Goal: Task Accomplishment & Management: Manage account settings

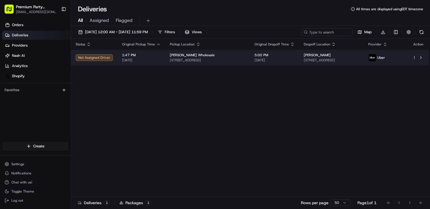
click at [119, 58] on td "1:47 PM [DATE]" at bounding box center [141, 57] width 48 height 15
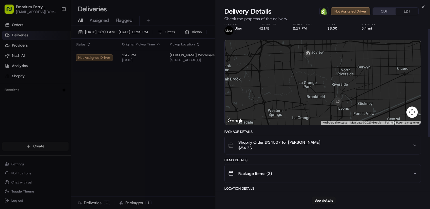
scroll to position [8, 0]
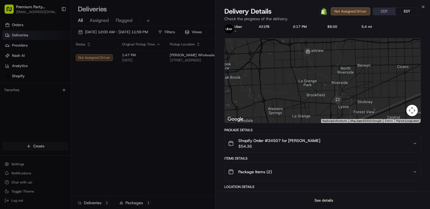
click at [325, 199] on button "See details" at bounding box center [324, 201] width 24 height 8
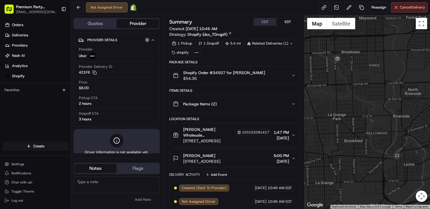
click at [405, 11] on button "Cancel Delivery" at bounding box center [409, 7] width 37 height 10
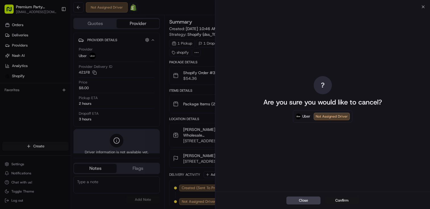
click at [343, 200] on button "Confirm" at bounding box center [342, 201] width 34 height 8
